Goal: Information Seeking & Learning: Find specific page/section

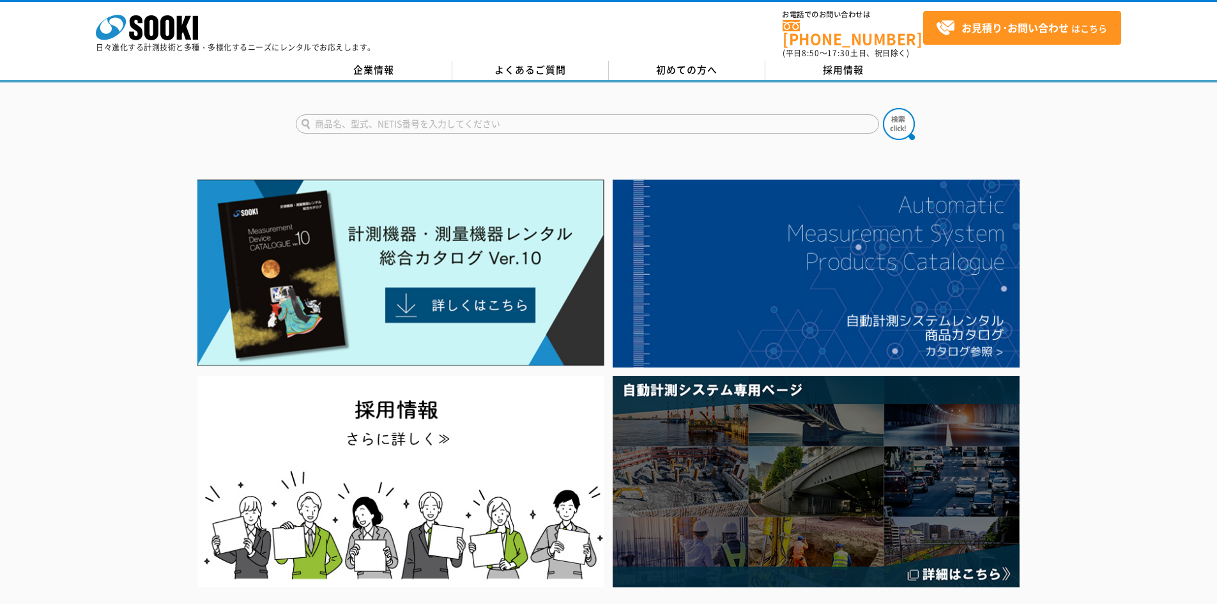
click at [390, 114] on input "text" at bounding box center [587, 123] width 583 height 19
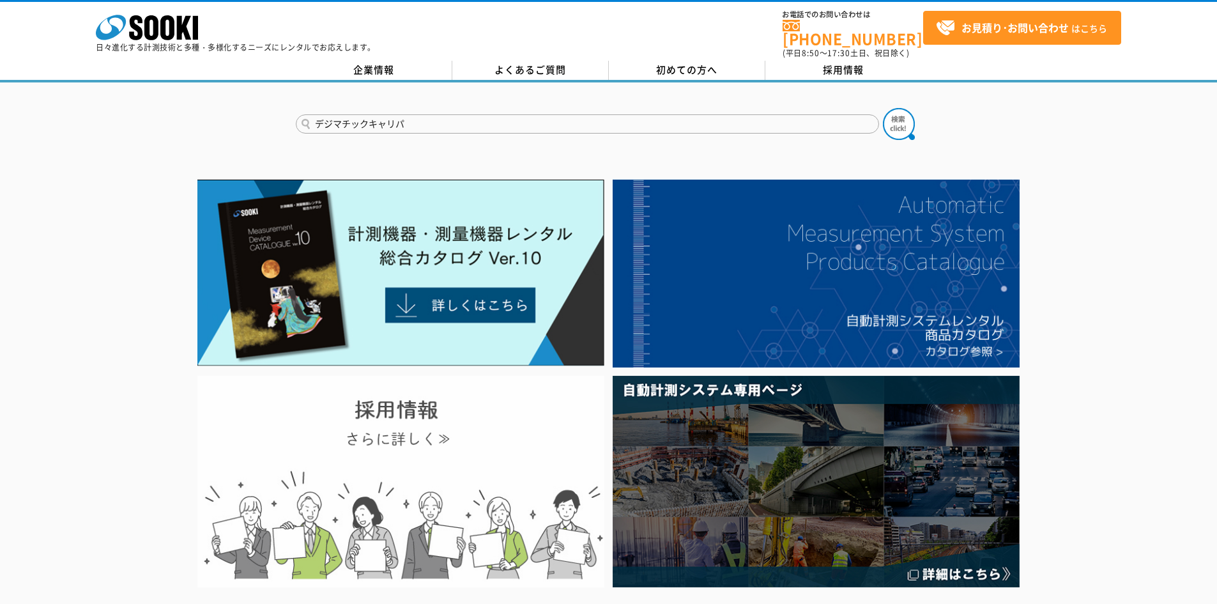
type input "デジマチックキャリパ"
click at [883, 108] on button at bounding box center [899, 124] width 32 height 32
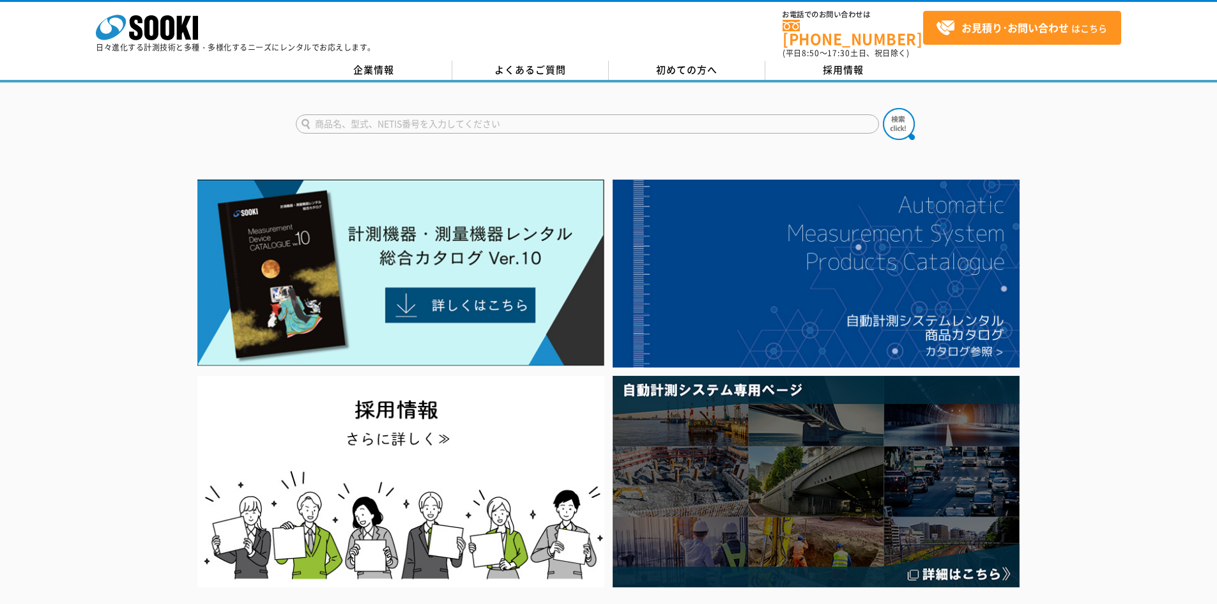
click at [528, 116] on input "text" at bounding box center [587, 123] width 583 height 19
type input "く"
type input "ｋ"
type input "クランプメータ"
click at [883, 108] on button at bounding box center [899, 124] width 32 height 32
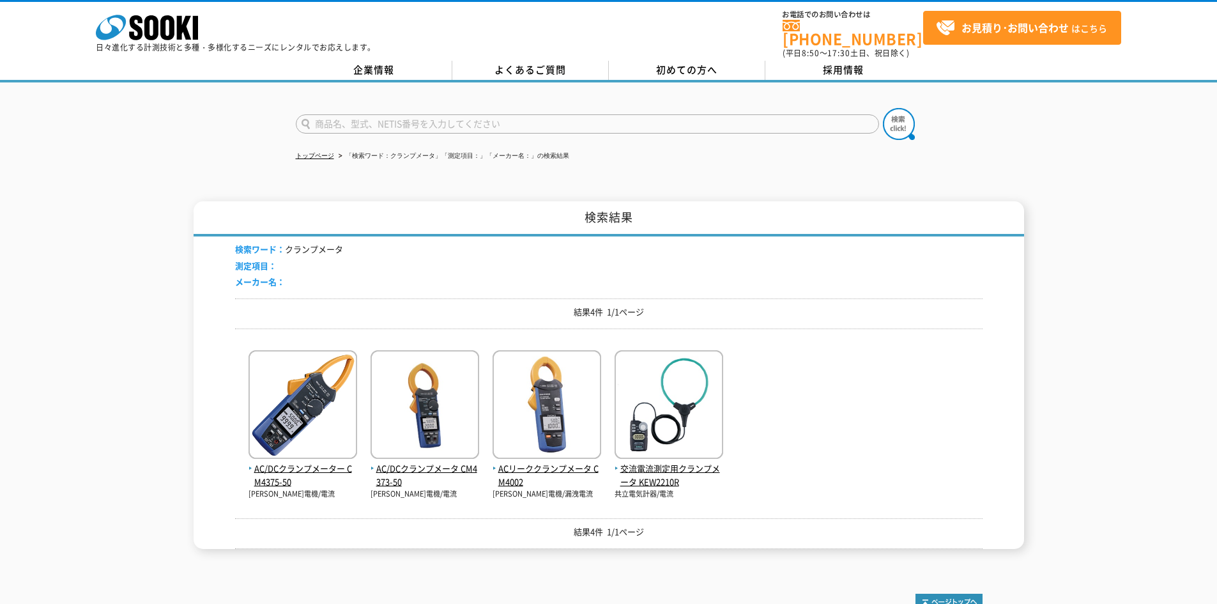
click at [402, 121] on input "text" at bounding box center [587, 123] width 583 height 19
type input "クランプ　3285"
click at [883, 108] on button at bounding box center [899, 124] width 32 height 32
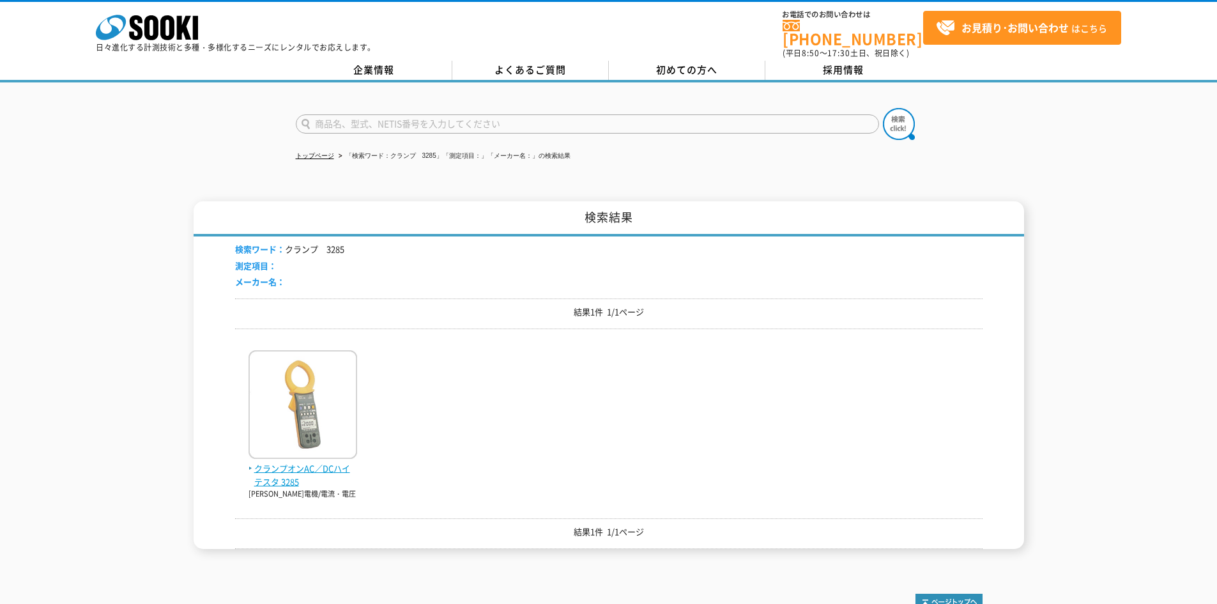
click at [348, 367] on img at bounding box center [302, 406] width 109 height 112
